Goal: Transaction & Acquisition: Purchase product/service

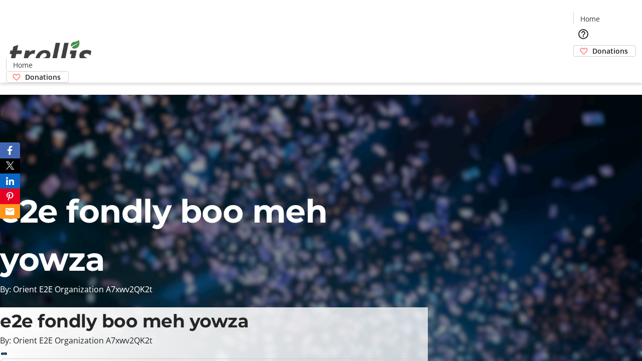
click at [592, 46] on span "Donations" at bounding box center [610, 51] width 36 height 11
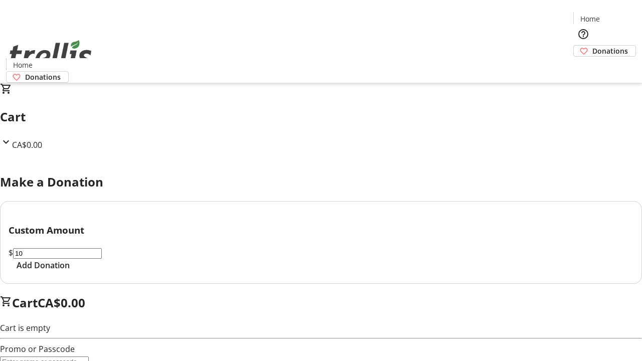
click at [70, 271] on span "Add Donation" at bounding box center [43, 265] width 53 height 12
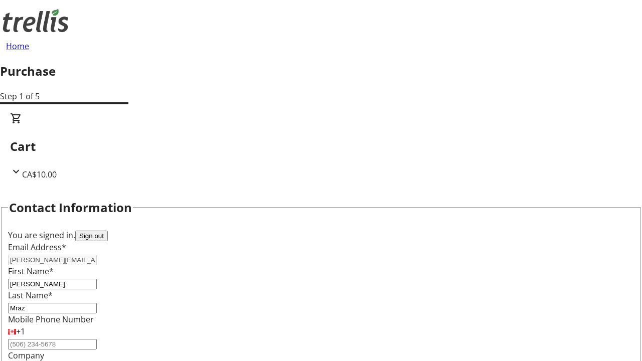
scroll to position [162, 0]
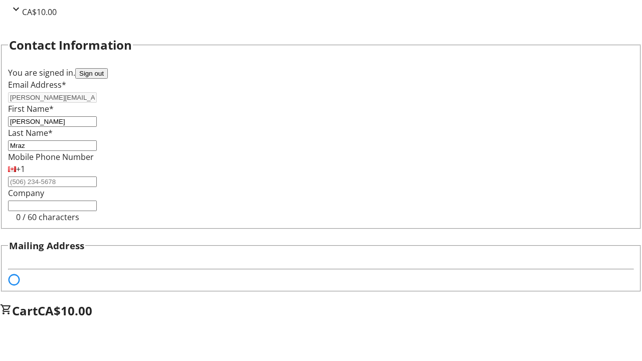
select select "BC"
select select "CA"
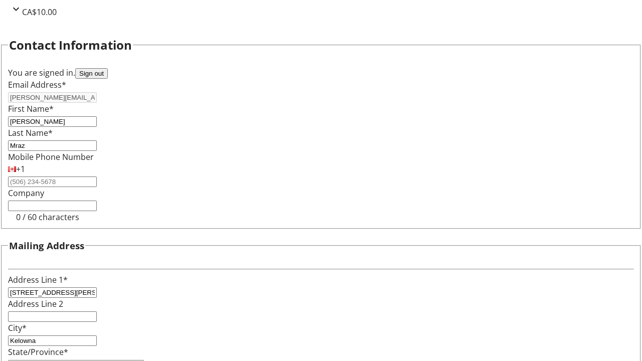
type input "V1Y 0C2"
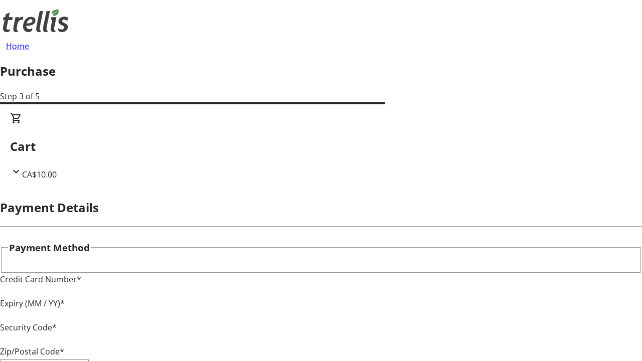
type input "V1Y 0C2"
